Goal: Navigation & Orientation: Find specific page/section

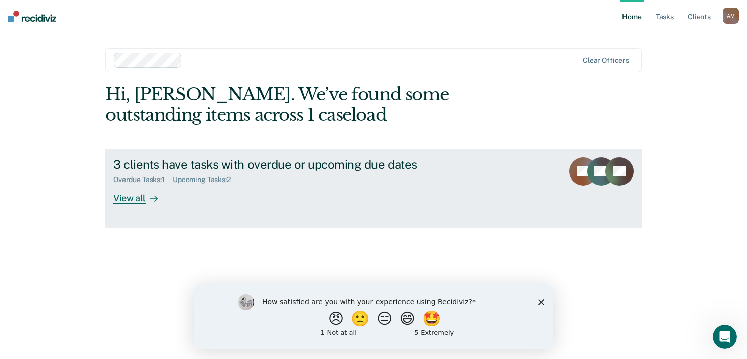
click at [217, 173] on div "Overdue Tasks : 1 Upcoming Tasks : 2" at bounding box center [289, 178] width 352 height 13
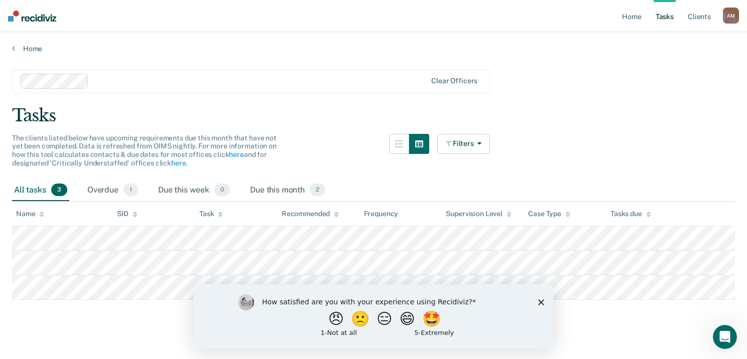
click at [534, 299] on div "How satisfied are you with your experience using Recidiviz? 😠 🙁 😑 😄 🤩 1 - Not a…" at bounding box center [373, 316] width 359 height 65
click at [540, 301] on icon "Close survey" at bounding box center [541, 302] width 6 height 6
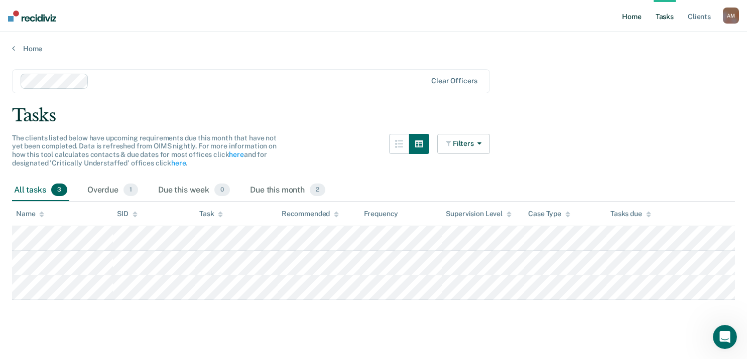
click at [628, 18] on link "Home" at bounding box center [631, 16] width 23 height 32
